Goal: Information Seeking & Learning: Find specific fact

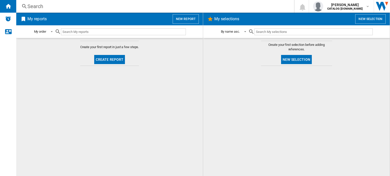
click at [39, 9] on div "Search" at bounding box center [153, 6] width 253 height 7
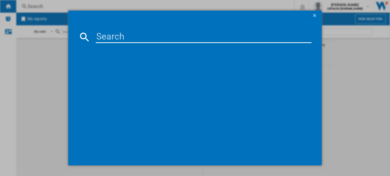
click at [100, 37] on input at bounding box center [204, 37] width 216 height 12
paste input "TT9PB831AT"
type input "TT9PB831AT"
